Goal: Transaction & Acquisition: Purchase product/service

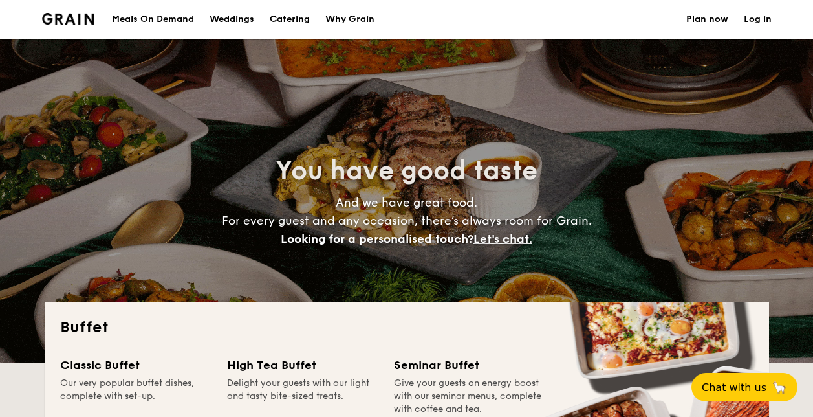
select select
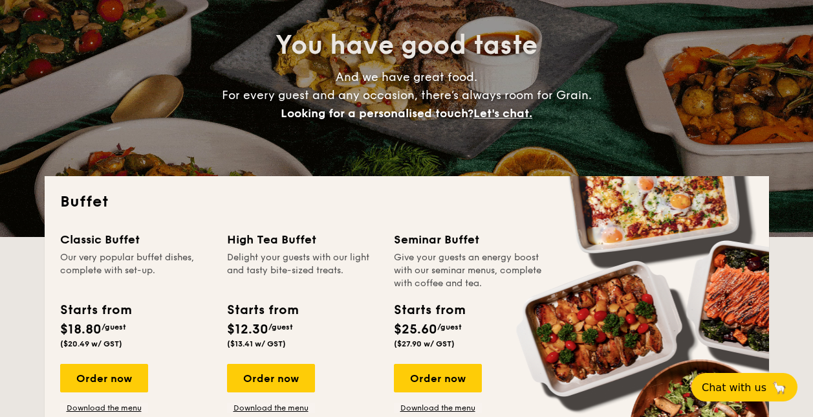
scroll to position [194, 0]
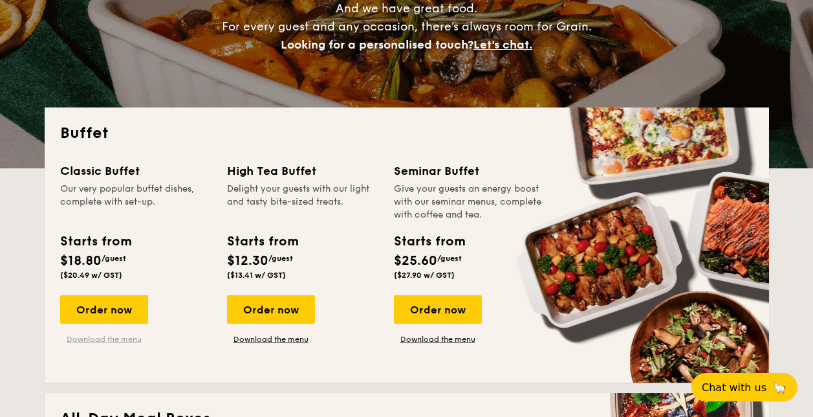
click at [102, 337] on link "Download the menu" at bounding box center [104, 339] width 88 height 10
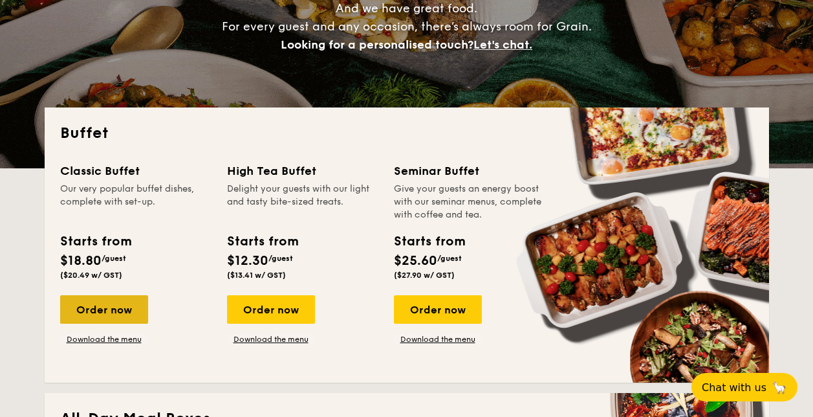
click at [92, 311] on div "Order now" at bounding box center [104, 309] width 88 height 28
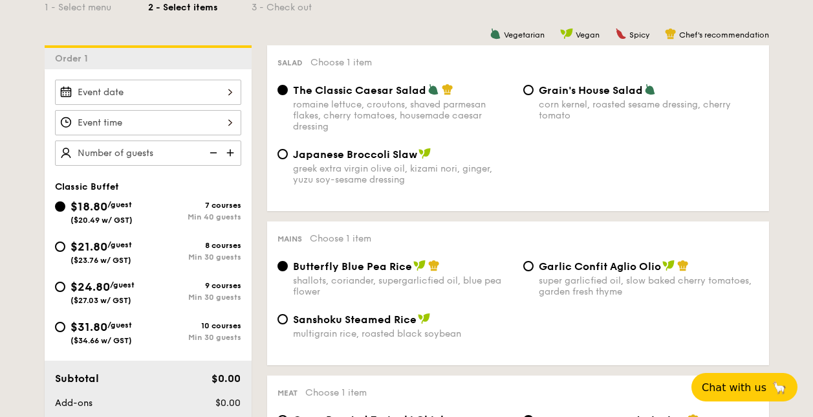
scroll to position [451, 0]
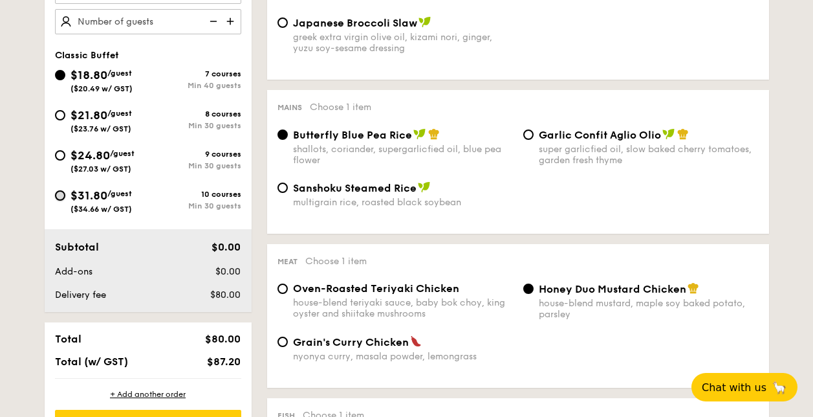
click at [62, 195] on input "$31.80 /guest ($34.66 w/ GST) 10 courses Min 30 guests" at bounding box center [60, 195] width 10 height 10
radio input "true"
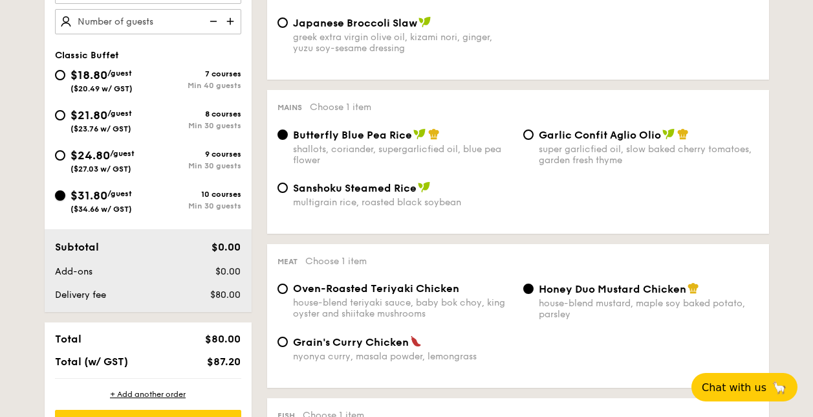
radio input "true"
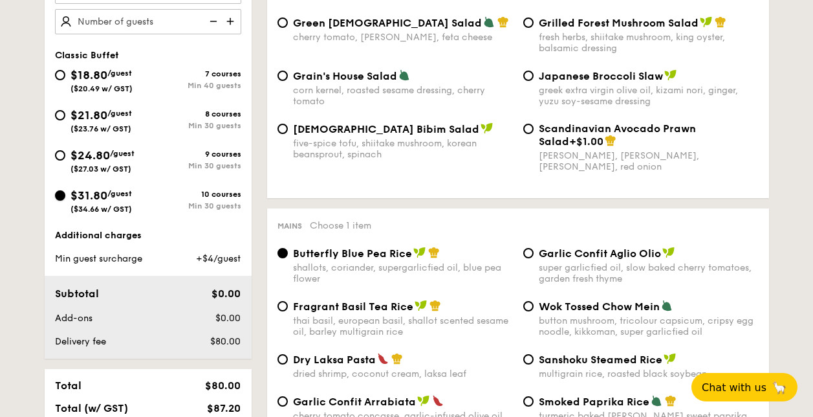
click at [61, 192] on input "$31.80 /guest ($34.66 w/ GST) 10 courses Min 30 guests" at bounding box center [60, 195] width 10 height 10
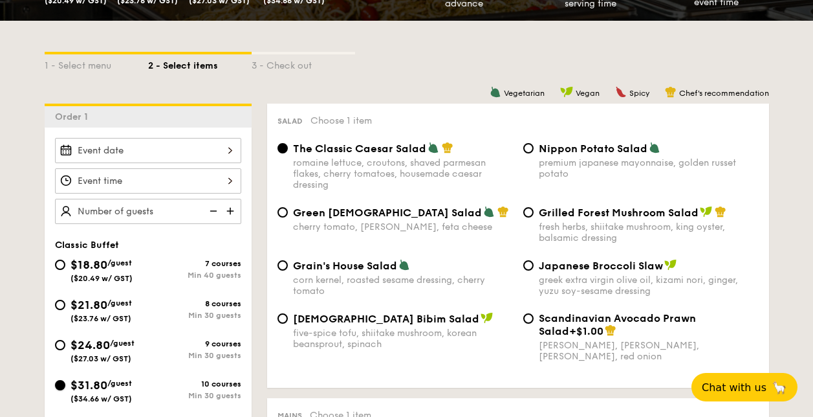
scroll to position [257, 0]
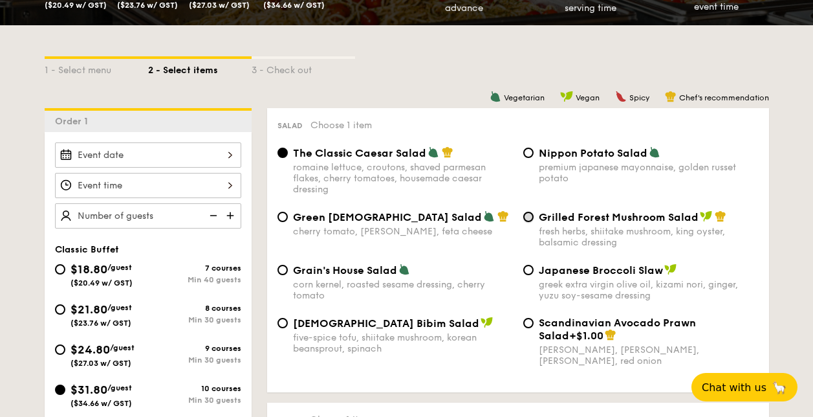
click at [527, 215] on input "Grilled Forest Mushroom Salad fresh herbs, shiitake mushroom, king oyster, bals…" at bounding box center [529, 217] width 10 height 10
radio input "true"
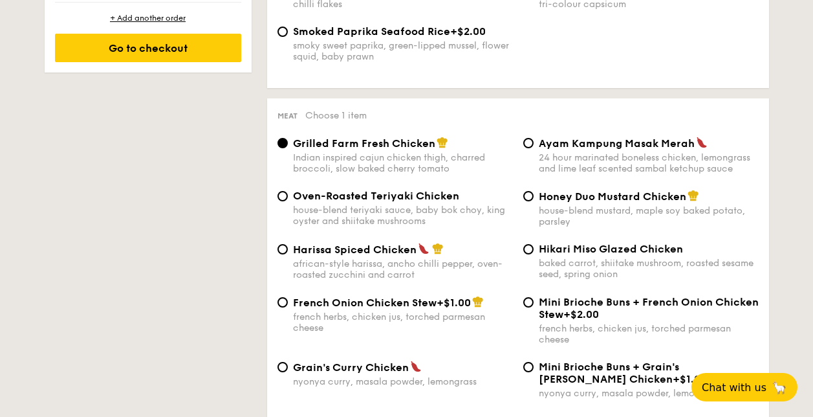
scroll to position [901, 0]
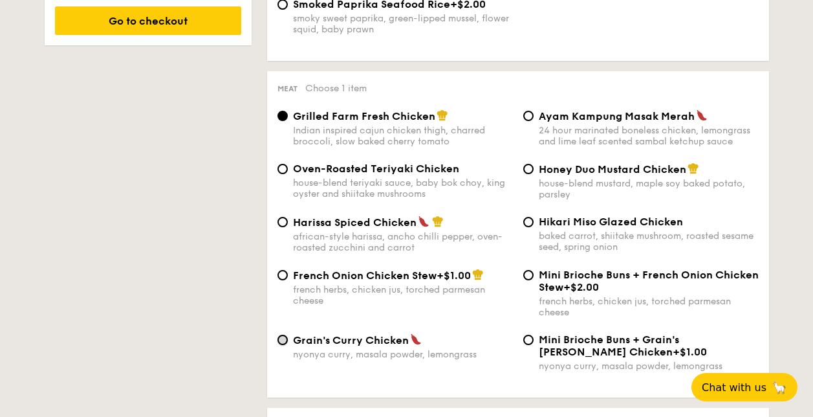
click at [282, 337] on input "Grain's [PERSON_NAME] Chicken nyonya [PERSON_NAME], masala powder, lemongrass" at bounding box center [283, 340] width 10 height 10
radio input "true"
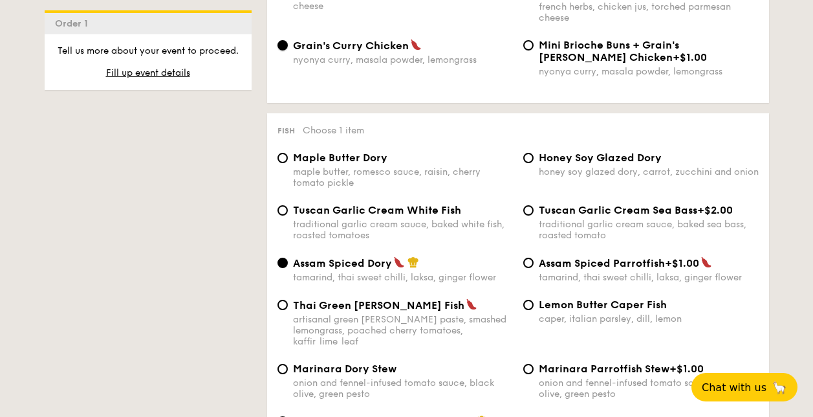
scroll to position [1222, 0]
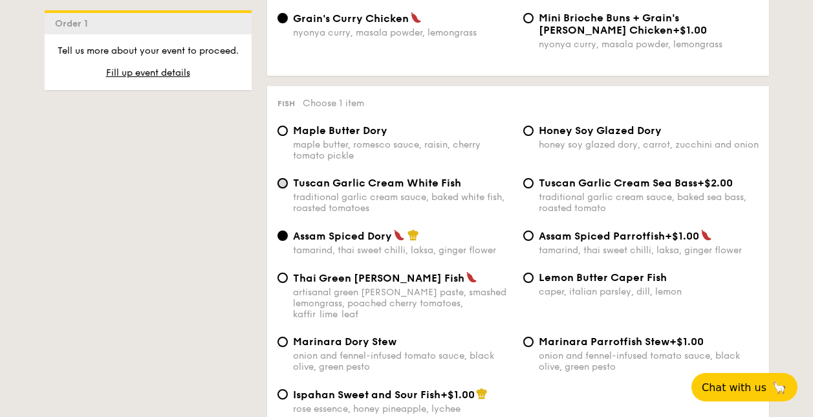
click at [280, 182] on input "Tuscan Garlic Cream White Fish traditional garlic cream sauce, baked white fish…" at bounding box center [283, 183] width 10 height 10
radio input "true"
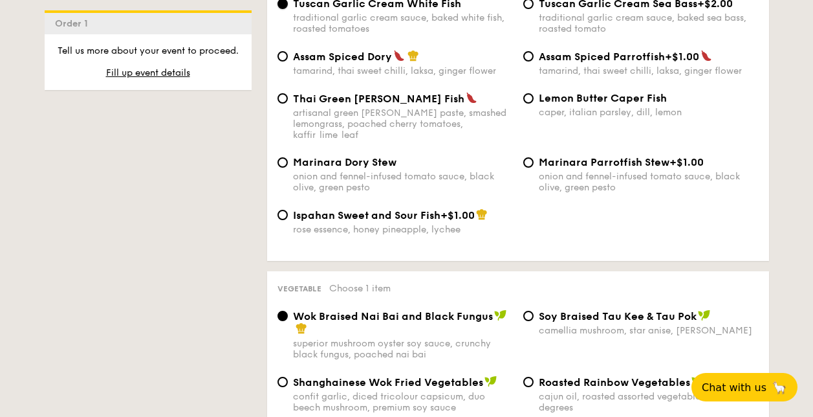
scroll to position [1415, 0]
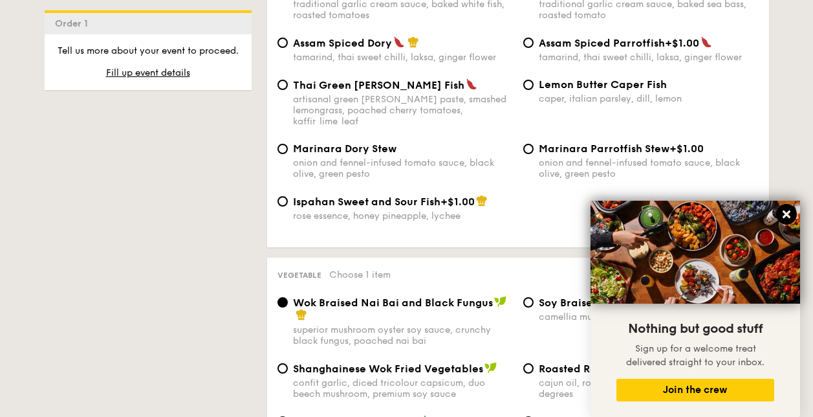
click at [786, 209] on icon at bounding box center [787, 214] width 12 height 12
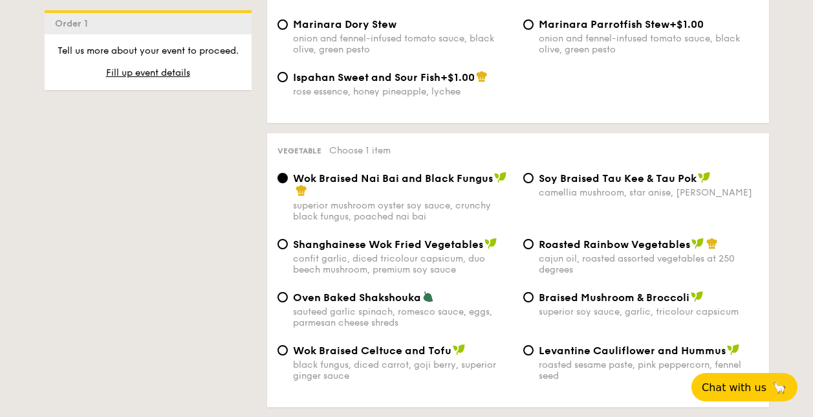
scroll to position [1544, 0]
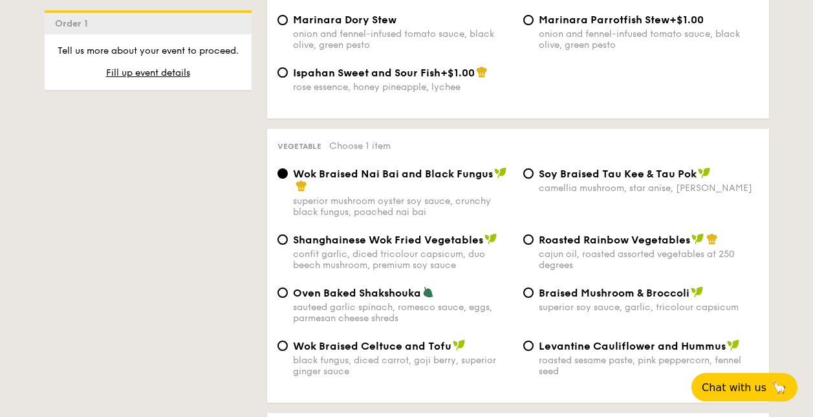
click at [533, 233] on div "Roasted Rainbow Vegetables cajun oil, roasted assorted vegetables at 250 degrees" at bounding box center [641, 252] width 246 height 38
click at [531, 234] on input "Roasted Rainbow Vegetables cajun oil, roasted assorted vegetables at 250 degrees" at bounding box center [529, 239] width 10 height 10
radio input "true"
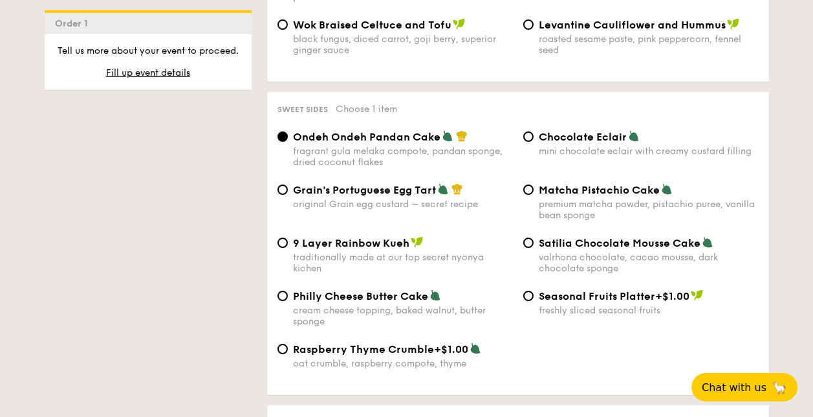
scroll to position [1866, 0]
click at [533, 290] on input "Seasonal Fruits Platter +$1.00 freshly sliced seasonal fruits" at bounding box center [529, 295] width 10 height 10
radio input "true"
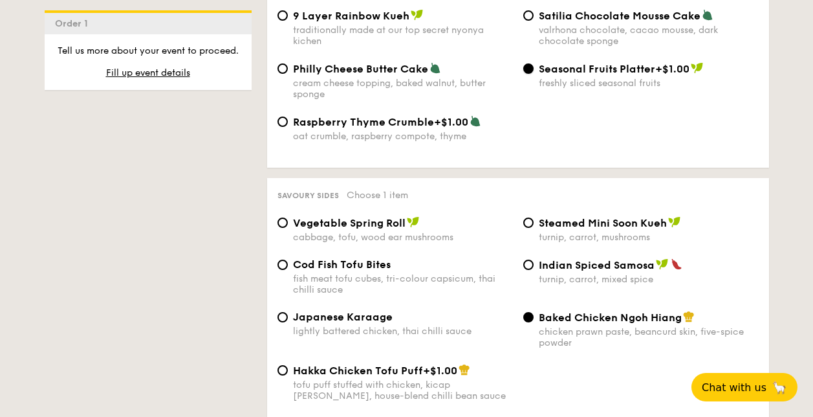
scroll to position [2123, 0]
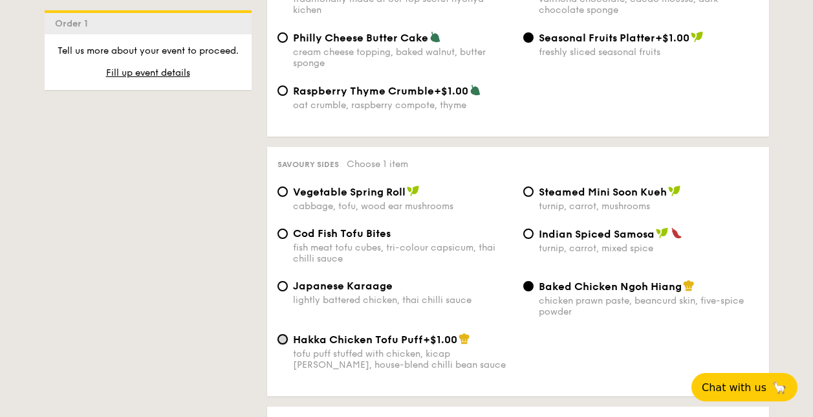
click at [284, 334] on input "Hakka Chicken Tofu Puff +$1.00 tofu puff stuffed with chicken, kicap [PERSON_NA…" at bounding box center [283, 339] width 10 height 10
radio input "true"
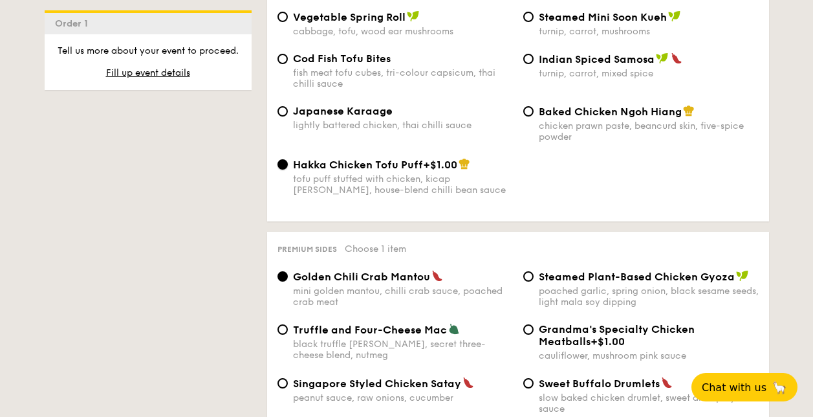
scroll to position [2187, 0]
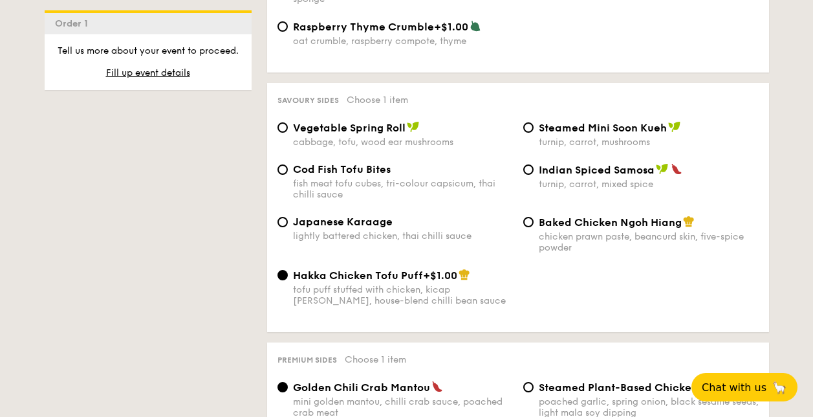
click at [294, 163] on span "Cod Fish Tofu Bites" at bounding box center [342, 169] width 98 height 12
click at [288, 164] on input "Cod Fish Tofu Bites fish meat tofu cubes, tri-colour capsicum, thai chilli sauce" at bounding box center [283, 169] width 10 height 10
radio input "true"
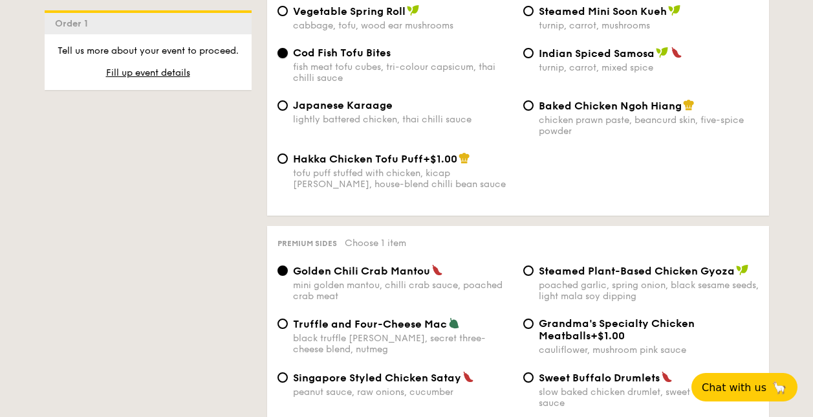
scroll to position [2380, 0]
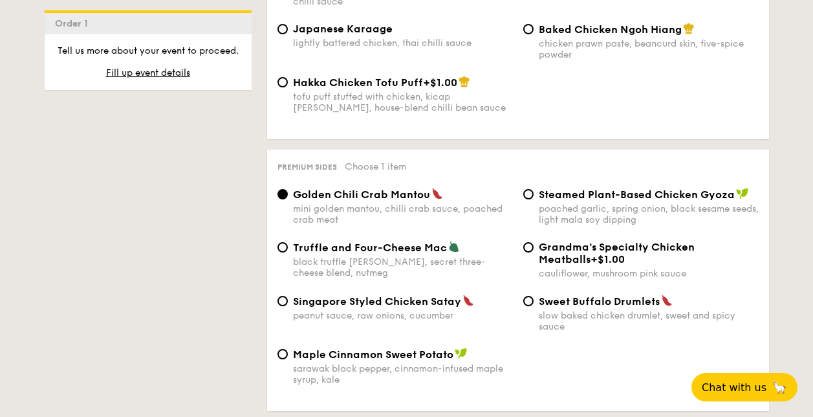
click at [290, 296] on div "Singapore Styled Chicken Satay peanut sauce, raw onions, cucumber" at bounding box center [395, 307] width 246 height 27
click at [286, 296] on input "Singapore Styled Chicken Satay peanut sauce, raw onions, cucumber" at bounding box center [283, 301] width 10 height 10
radio input "true"
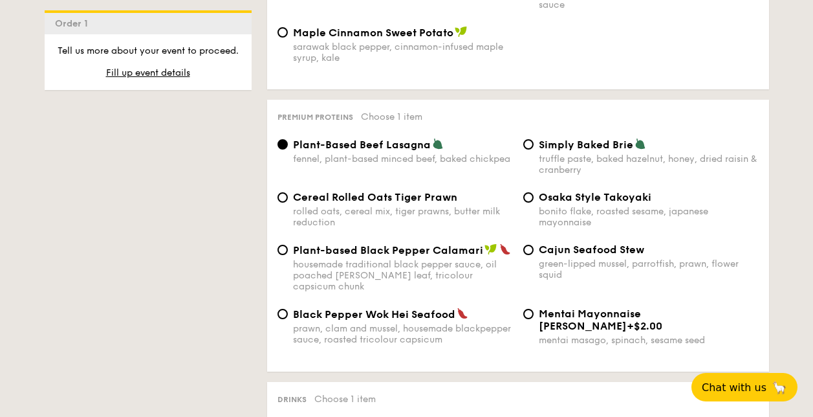
scroll to position [2703, 0]
click at [298, 190] on span "Cereal Rolled Oats Tiger Prawn" at bounding box center [375, 196] width 164 height 12
click at [288, 192] on input "Cereal Rolled Oats Tiger Prawn rolled oats, cereal mix, tiger prawns, butter mi…" at bounding box center [283, 197] width 10 height 10
radio input "true"
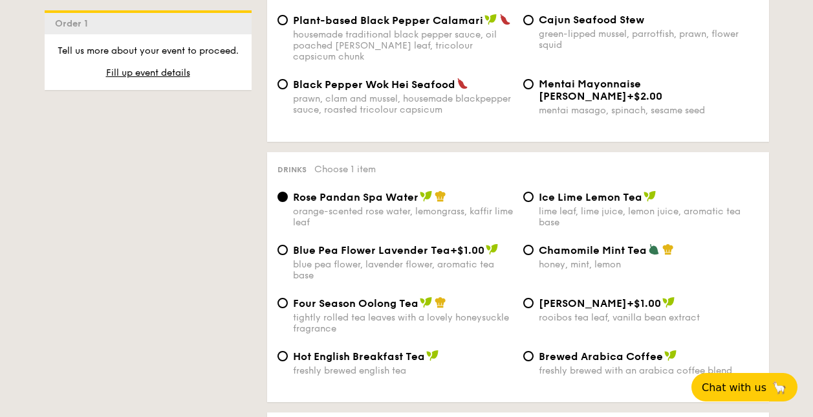
scroll to position [2959, 0]
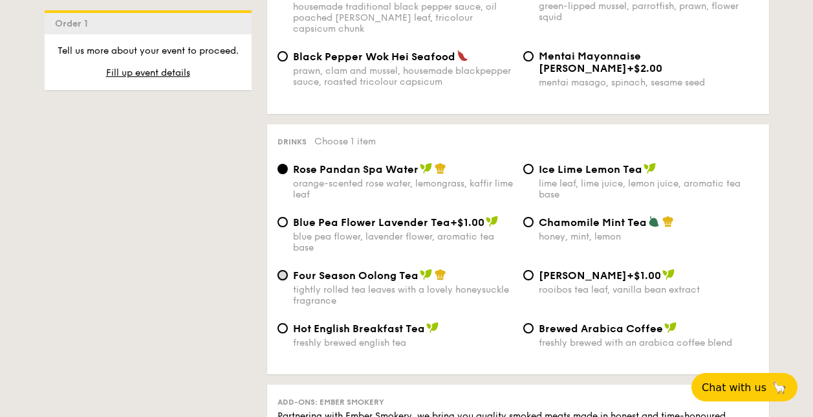
click at [283, 270] on input "Four Season Oolong Tea tightly rolled tea leaves with a lovely honeysuckle frag…" at bounding box center [283, 275] width 10 height 10
radio input "true"
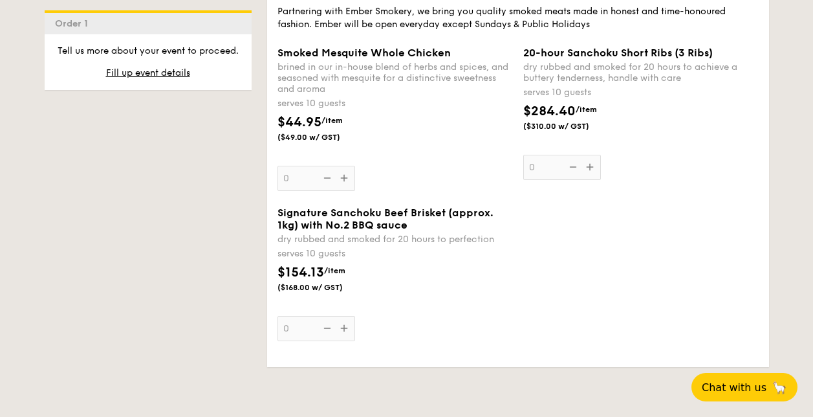
scroll to position [3281, 0]
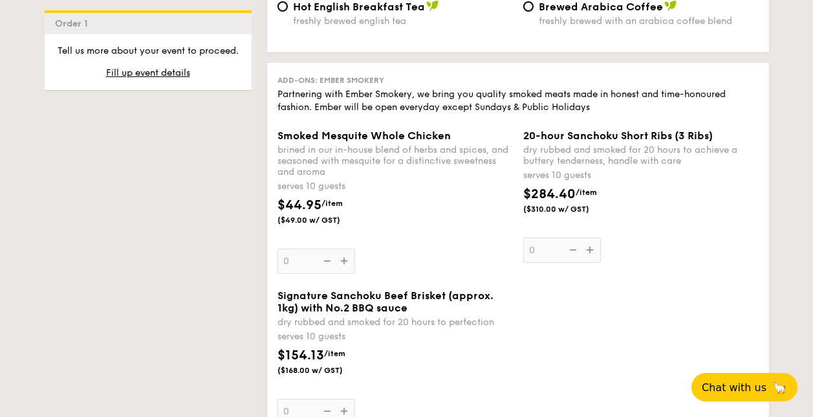
click at [717, 193] on div "$284.40 /item ($310.00 w/ GST)" at bounding box center [641, 206] width 246 height 45
click at [601, 238] on input "0" at bounding box center [563, 250] width 78 height 25
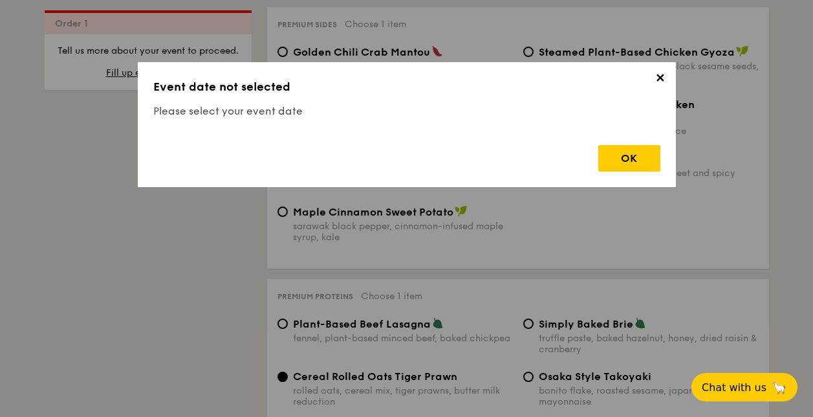
scroll to position [2484, 0]
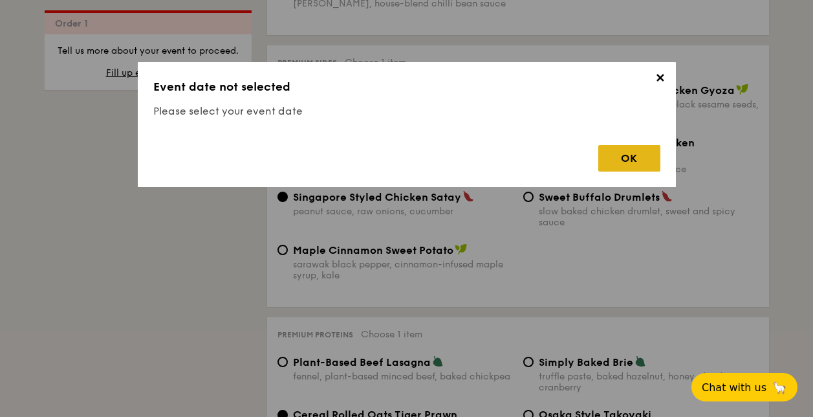
click at [619, 153] on div "OK" at bounding box center [630, 158] width 62 height 27
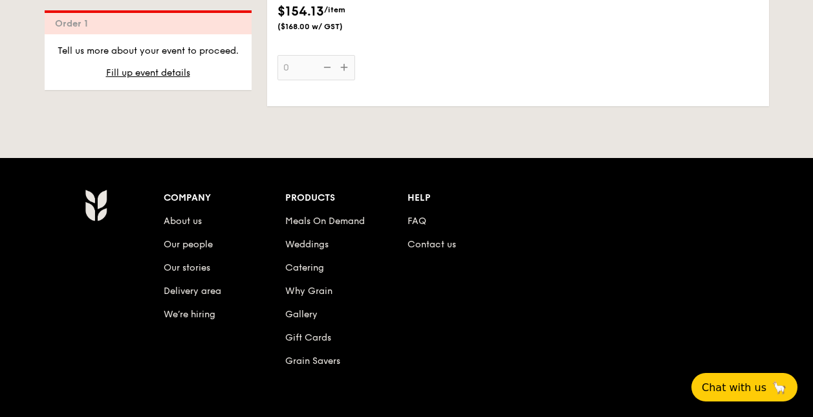
scroll to position [3643, 0]
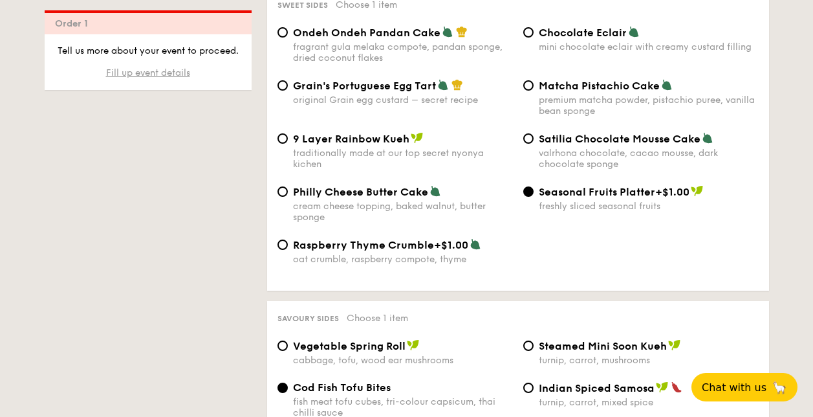
click at [139, 70] on span "Fill up event details" at bounding box center [148, 72] width 84 height 11
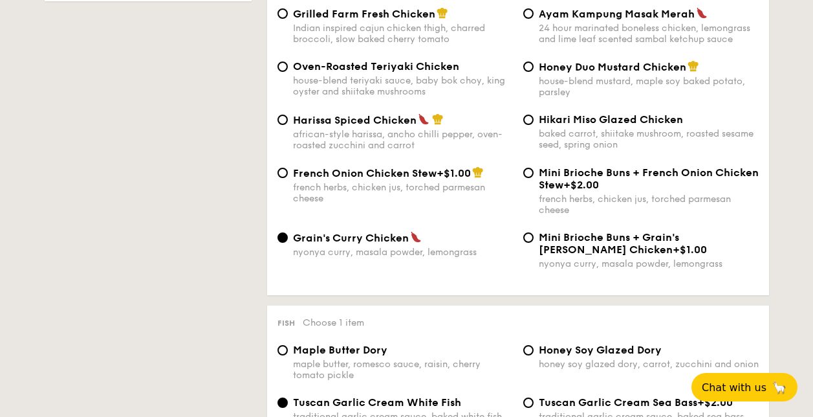
scroll to position [346, 0]
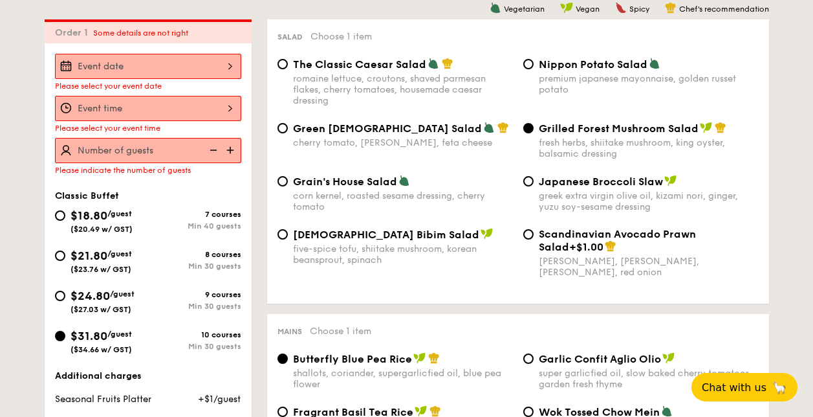
click at [165, 70] on input "Smoked Mesquite Whole Chicken brined in our in-house blend of herbs and spices,…" at bounding box center [148, 66] width 186 height 25
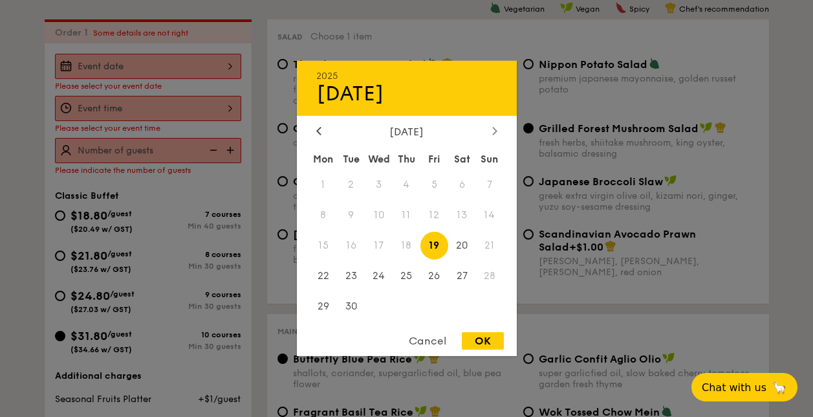
click at [492, 134] on icon at bounding box center [494, 131] width 4 height 8
click at [459, 247] on span "18" at bounding box center [462, 246] width 28 height 28
click at [155, 107] on div at bounding box center [406, 208] width 813 height 417
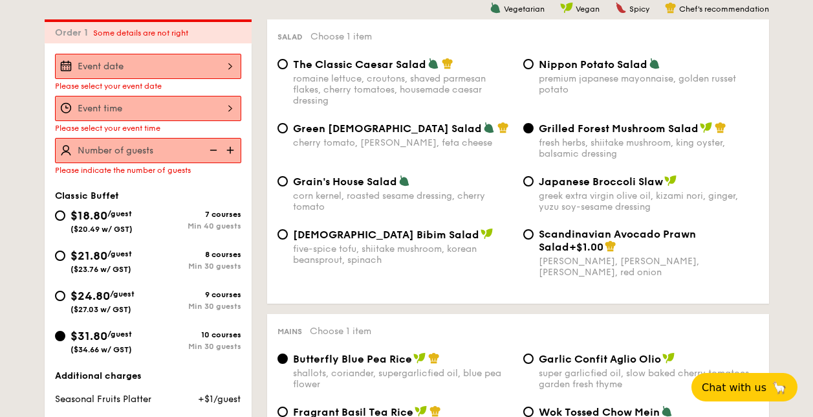
click at [232, 107] on input "Smoked Mesquite Whole Chicken brined in our in-house blend of herbs and spices,…" at bounding box center [148, 108] width 186 height 25
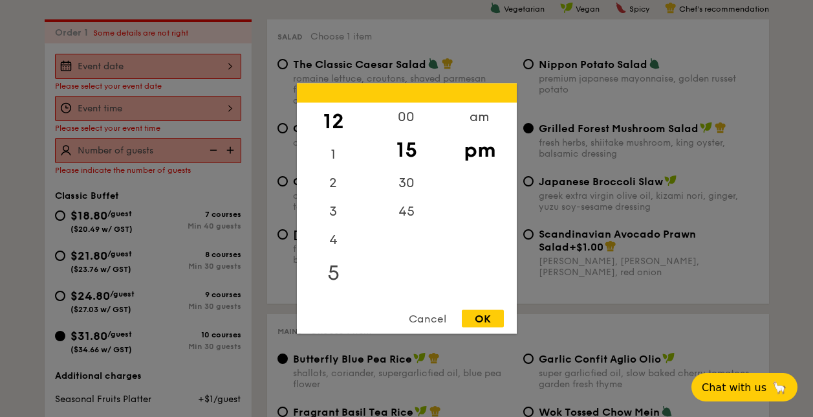
click at [338, 267] on div "5" at bounding box center [333, 273] width 73 height 38
click at [331, 290] on div "6" at bounding box center [333, 302] width 73 height 38
drag, startPoint x: 405, startPoint y: 160, endPoint x: 459, endPoint y: 141, distance: 57.5
click at [405, 135] on div "15" at bounding box center [406, 150] width 73 height 38
drag, startPoint x: 404, startPoint y: 139, endPoint x: 406, endPoint y: 111, distance: 28.5
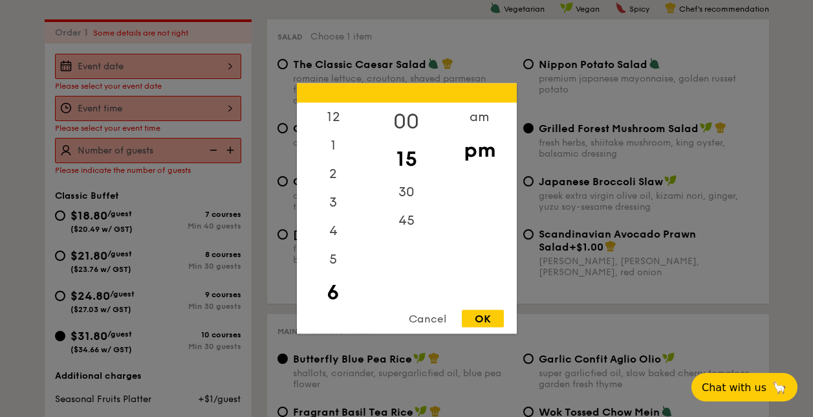
click at [406, 111] on div "00" at bounding box center [406, 122] width 73 height 38
click at [400, 199] on div "30" at bounding box center [406, 188] width 73 height 38
click at [485, 314] on div "OK" at bounding box center [483, 318] width 42 height 17
type input "6:30PM"
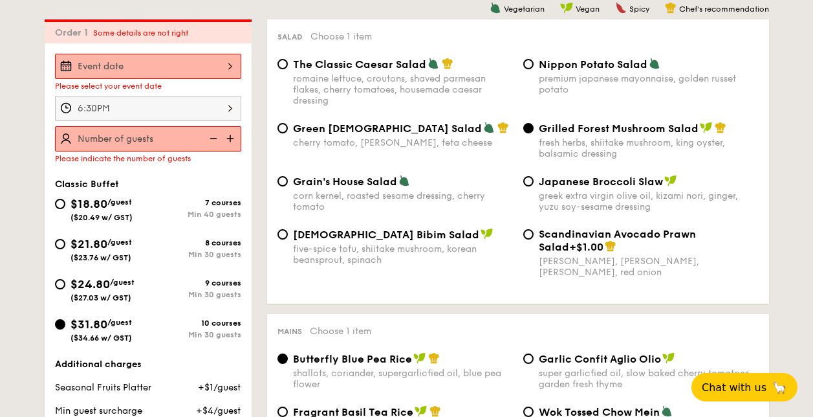
click at [228, 136] on img at bounding box center [231, 138] width 19 height 25
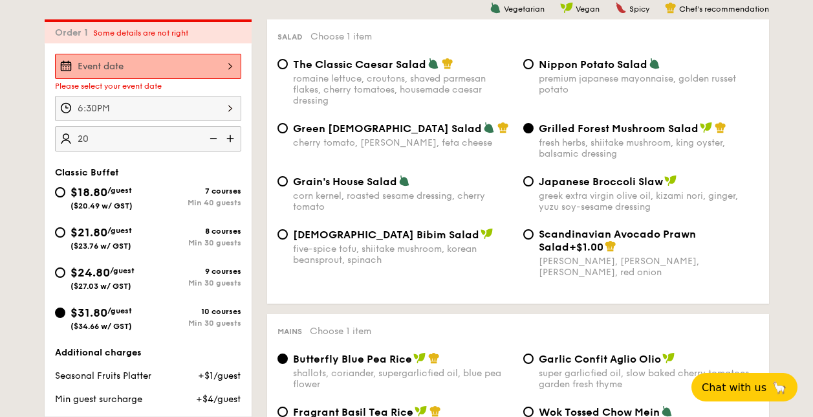
click at [149, 134] on input "20" at bounding box center [148, 138] width 186 height 25
click at [234, 136] on img at bounding box center [231, 138] width 19 height 25
click at [228, 135] on img at bounding box center [231, 138] width 19 height 25
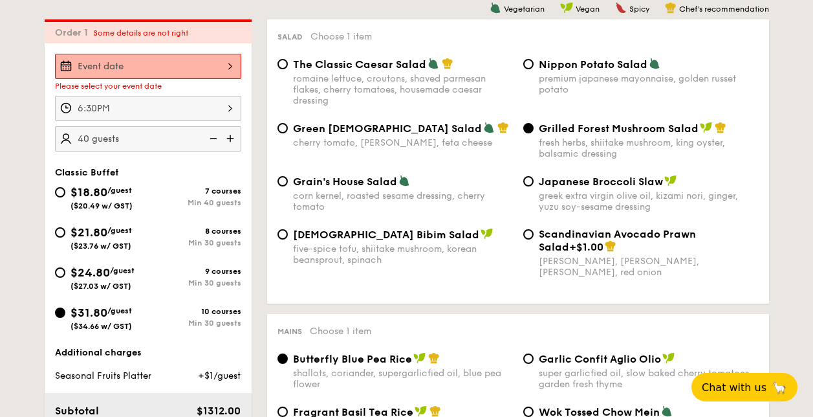
click at [228, 135] on img at bounding box center [231, 138] width 19 height 25
click at [210, 138] on img at bounding box center [212, 138] width 19 height 25
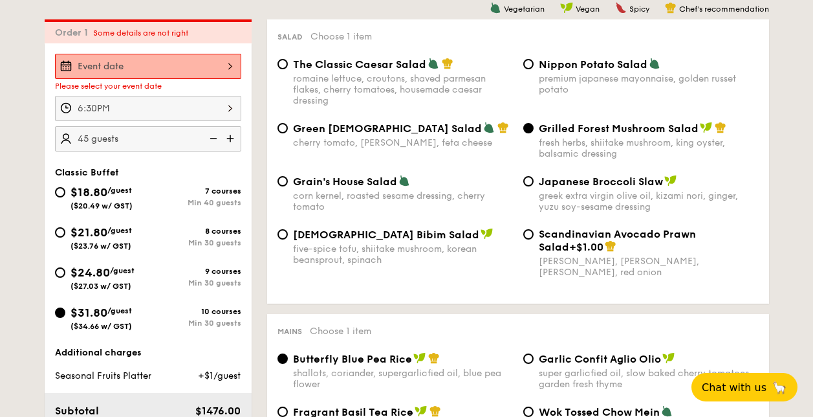
click at [208, 134] on img at bounding box center [212, 138] width 19 height 25
type input "40 guests"
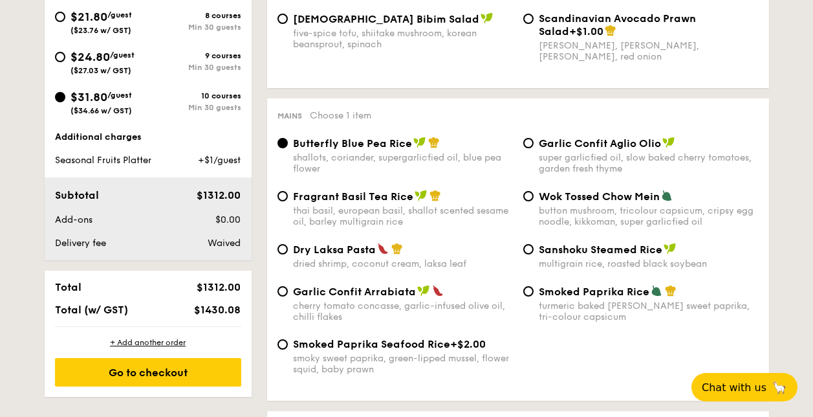
scroll to position [602, 0]
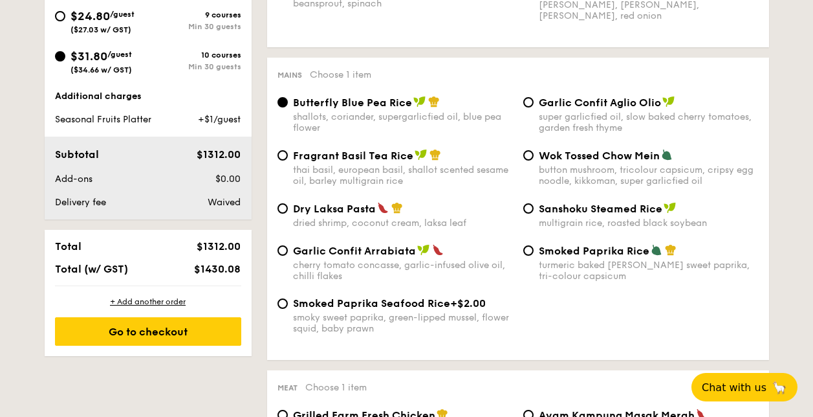
drag, startPoint x: 225, startPoint y: 273, endPoint x: 218, endPoint y: 271, distance: 7.4
click at [217, 263] on span "$1430.08" at bounding box center [217, 269] width 47 height 12
click at [218, 271] on span "$1430.08" at bounding box center [217, 269] width 47 height 12
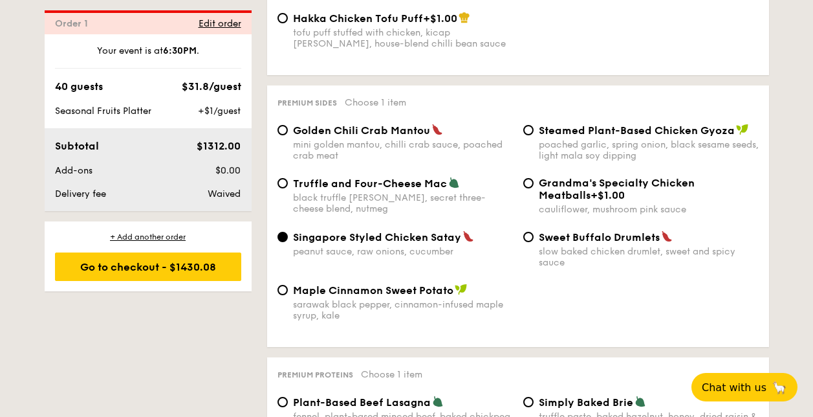
scroll to position [2454, 0]
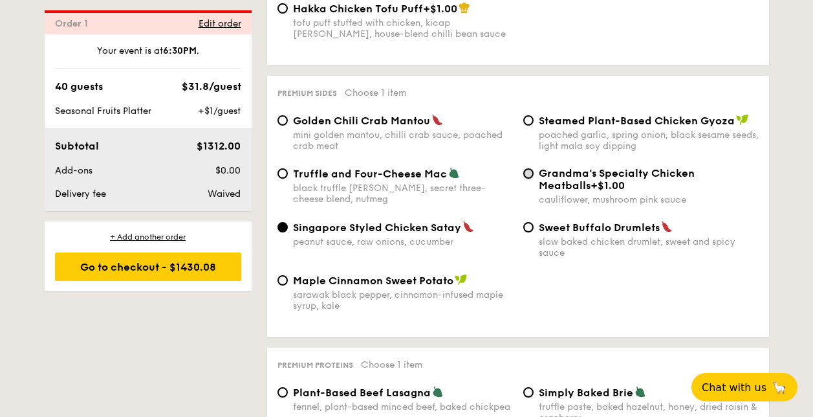
click at [528, 168] on input "Grandma's Specialty Chicken Meatballs +$1.00 cauliflower, mushroom pink sauce" at bounding box center [529, 173] width 10 height 10
radio input "true"
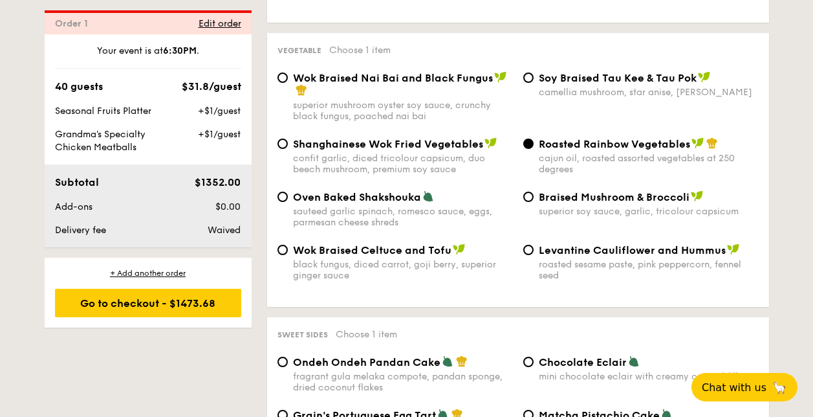
scroll to position [1510, 0]
